Goal: Task Accomplishment & Management: Manage account settings

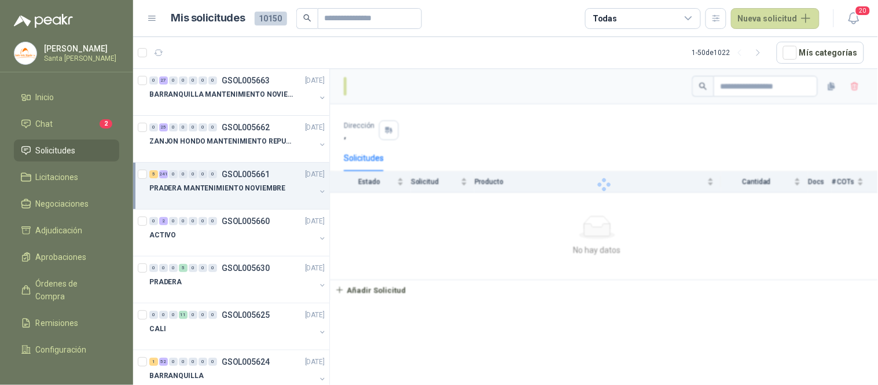
click at [256, 191] on p "PRADERA MANTENIMIENTO NOVIEMBRE" at bounding box center [217, 188] width 136 height 11
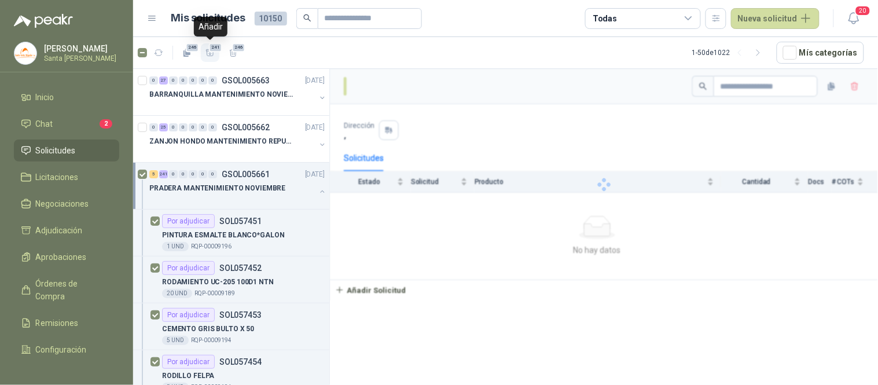
click at [215, 46] on span "241" at bounding box center [215, 47] width 14 height 9
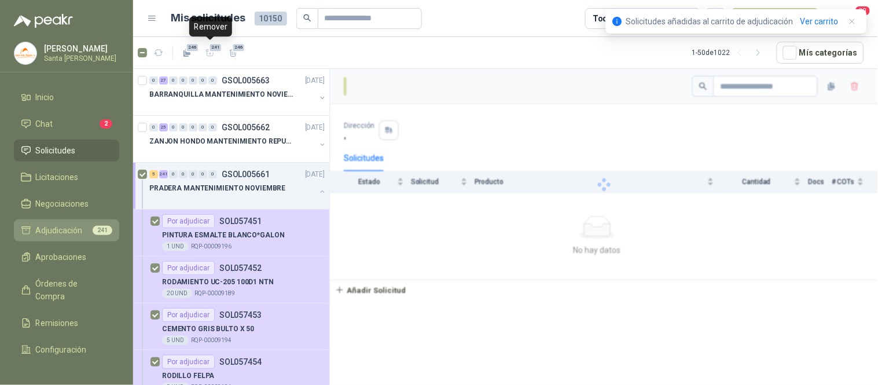
click at [57, 232] on span "Adjudicación" at bounding box center [59, 230] width 47 height 13
